Goal: Check status: Check status

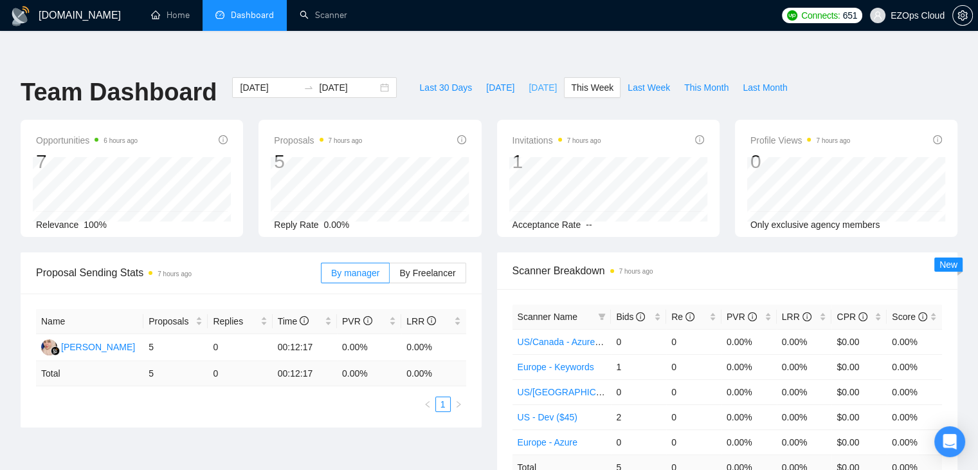
click at [529, 80] on span "[DATE]" at bounding box center [543, 87] width 28 height 14
type input "[DATE]"
click at [488, 80] on span "[DATE]" at bounding box center [500, 87] width 28 height 14
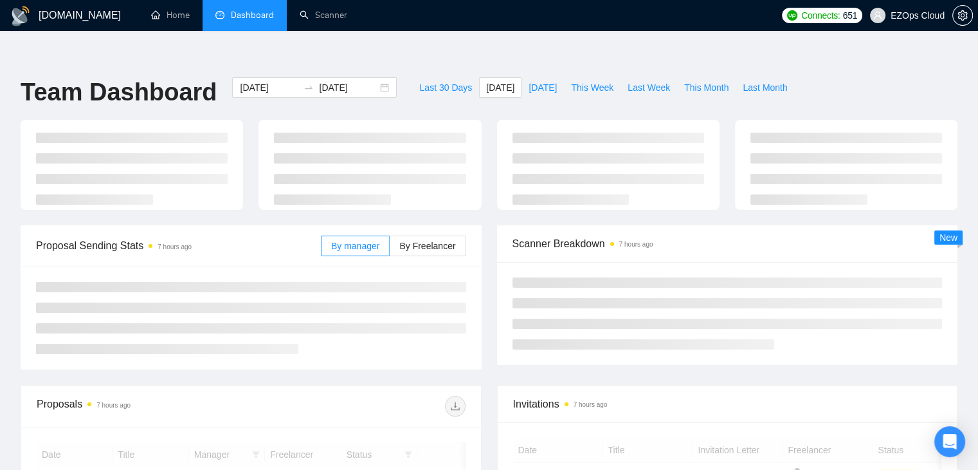
type input "[DATE]"
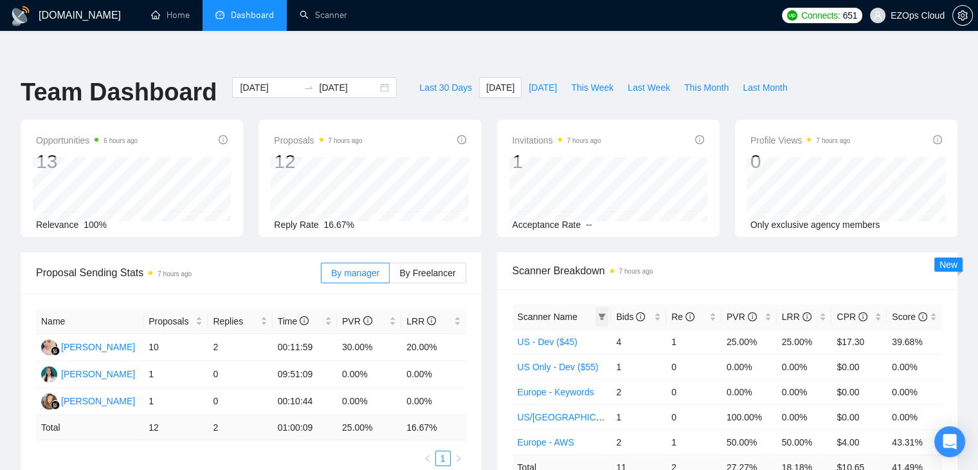
click at [597, 307] on span at bounding box center [602, 316] width 13 height 19
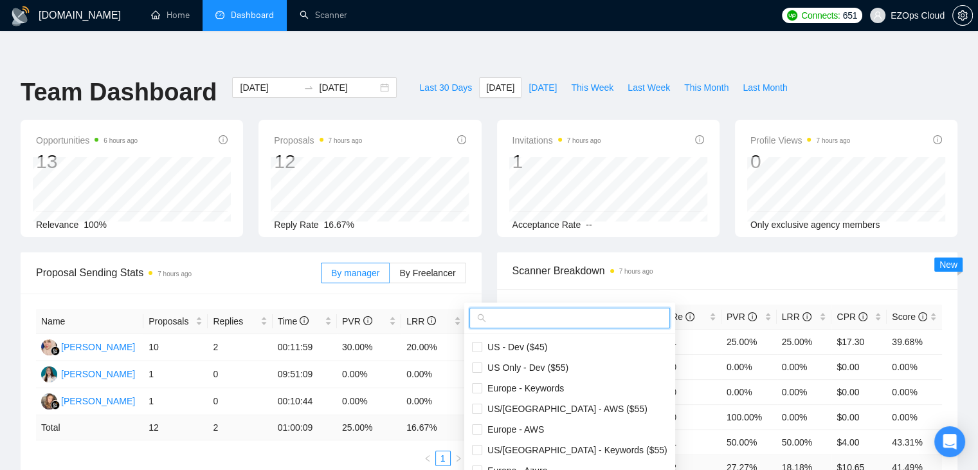
click at [572, 313] on input "text" at bounding box center [576, 318] width 174 height 14
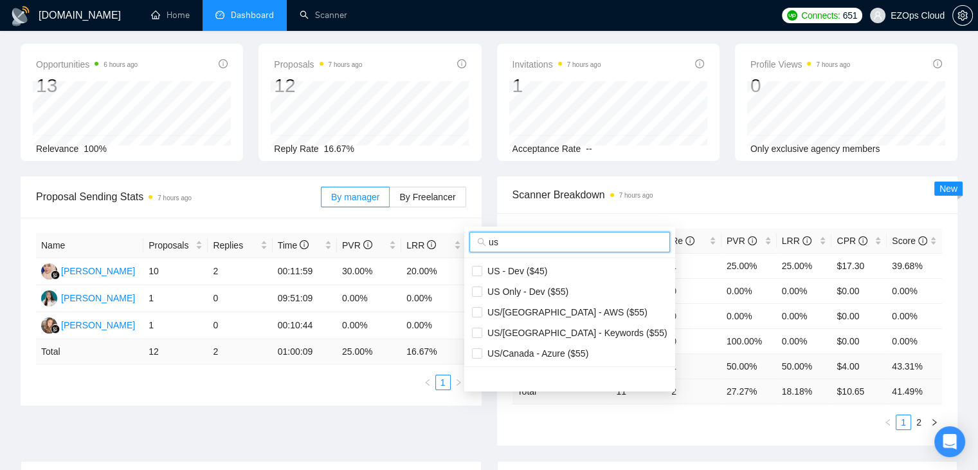
scroll to position [129, 0]
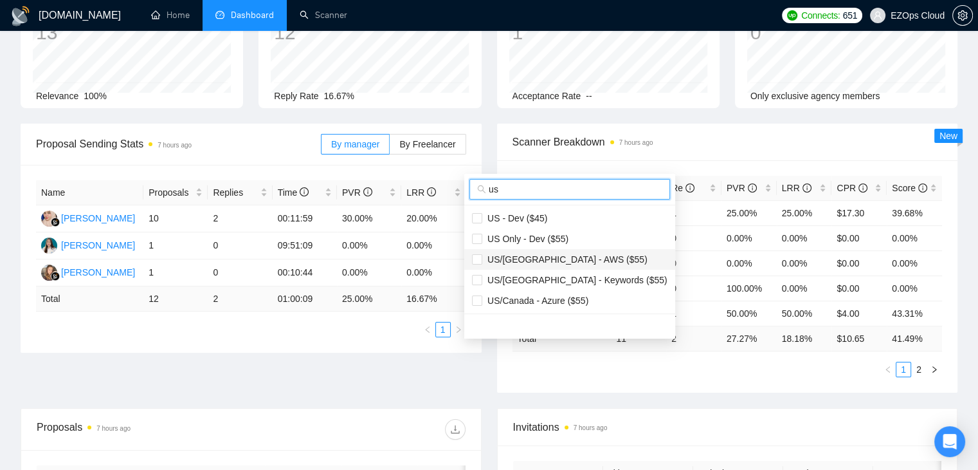
type input "us"
click at [563, 264] on span "US/[GEOGRAPHIC_DATA] - AWS ($55)" at bounding box center [564, 259] width 165 height 10
checkbox input "true"
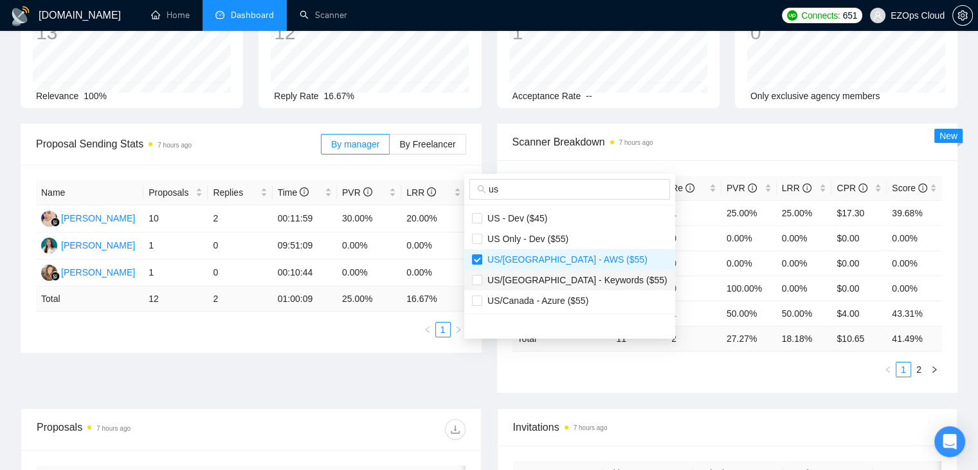
click at [569, 275] on span "US/[GEOGRAPHIC_DATA] - Keywords ($55)" at bounding box center [574, 280] width 185 height 10
click at [571, 286] on li "US/[GEOGRAPHIC_DATA] - Keywords ($55)" at bounding box center [569, 280] width 211 height 21
click at [543, 279] on span "US/[GEOGRAPHIC_DATA] - Keywords ($55)" at bounding box center [574, 280] width 185 height 10
checkbox input "true"
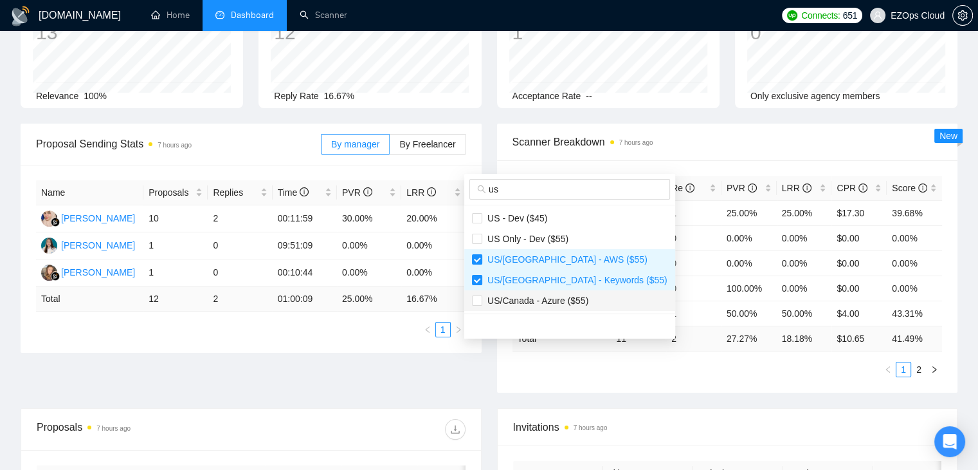
click at [545, 302] on span "US/Canada - Azure ($55)" at bounding box center [535, 300] width 106 height 10
checkbox input "true"
click at [519, 356] on main "Team Dashboard [DATE] [DATE] Last 30 Days [DATE] [DATE] This Week Last Week Thi…" at bounding box center [489, 392] width 937 height 886
